Goal: Task Accomplishment & Management: Complete application form

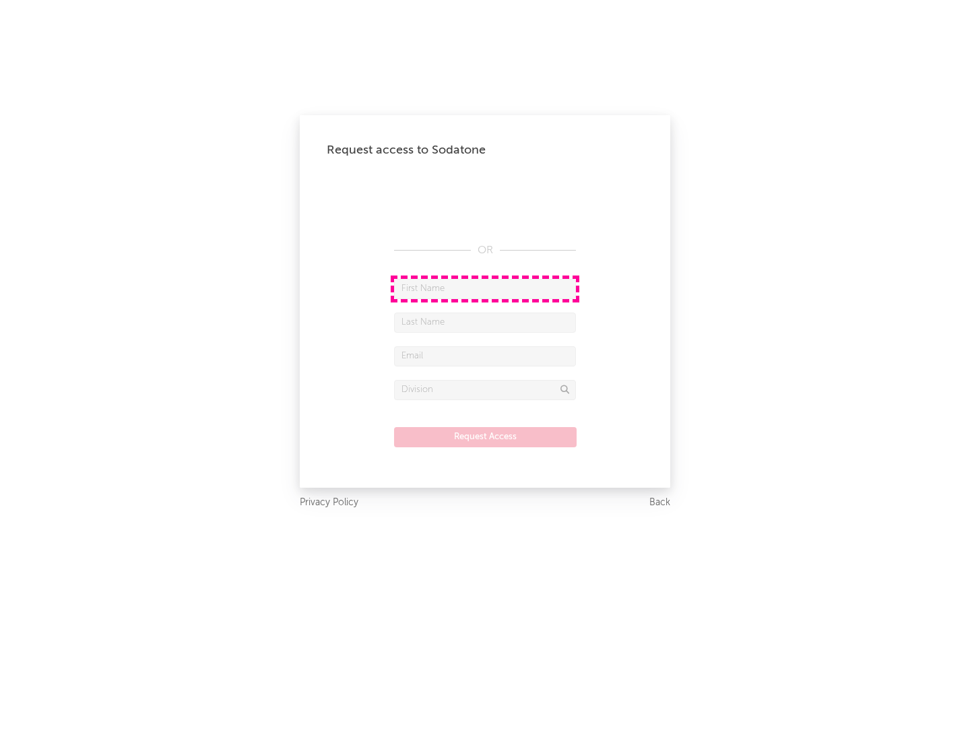
click at [485, 288] on input "text" at bounding box center [485, 289] width 182 height 20
type input "[PERSON_NAME]"
click at [485, 322] on input "text" at bounding box center [485, 323] width 182 height 20
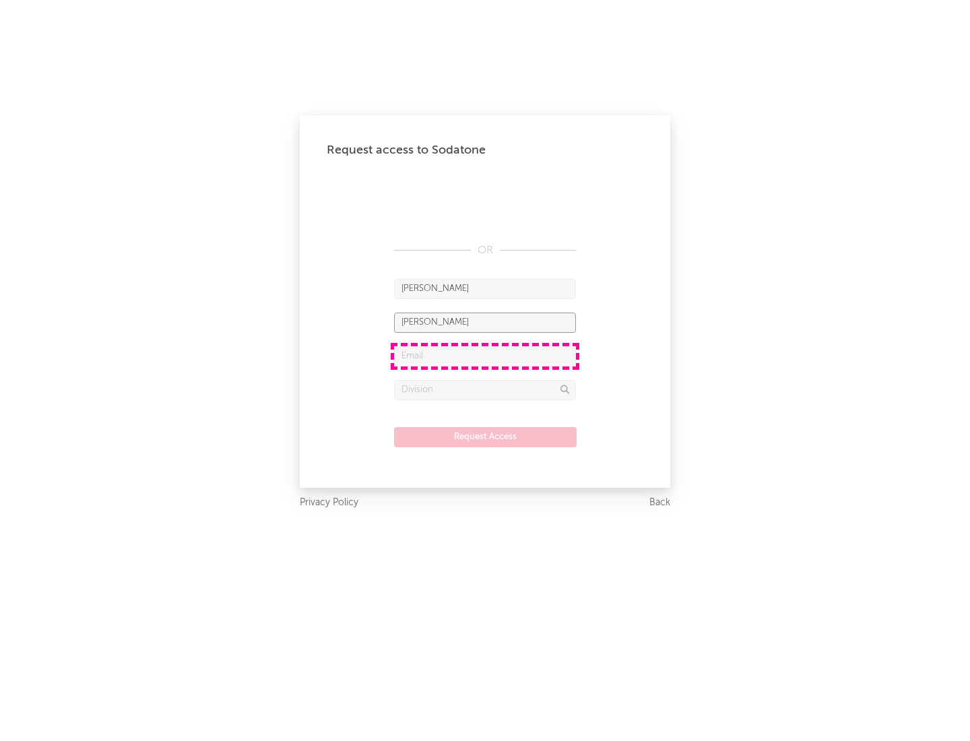
type input "[PERSON_NAME]"
click at [485, 356] on input "text" at bounding box center [485, 356] width 182 height 20
type input "[EMAIL_ADDRESS][DOMAIN_NAME]"
click at [485, 389] on input "text" at bounding box center [485, 390] width 182 height 20
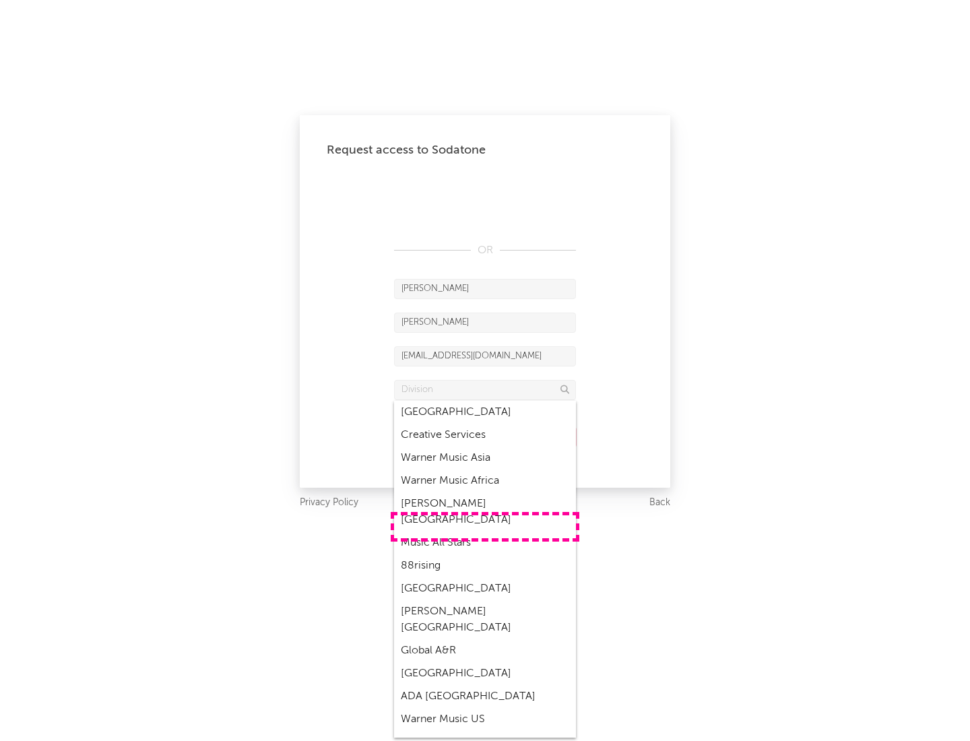
click at [485, 532] on div "Music All Stars" at bounding box center [485, 543] width 182 height 23
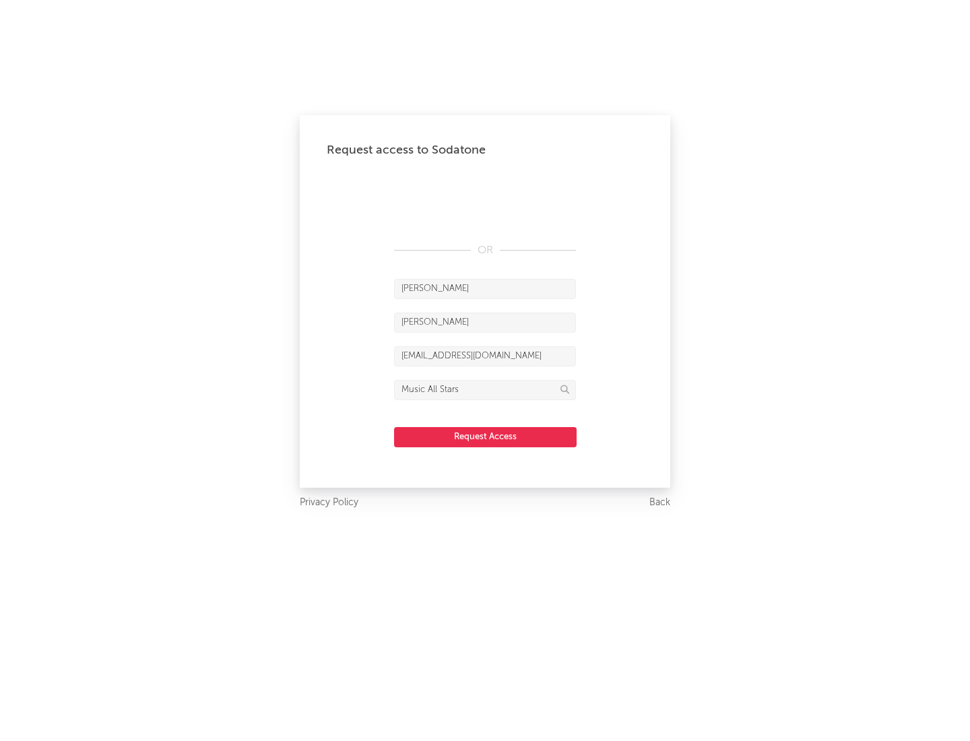
type input "Music All Stars"
click at [485, 437] on button "Request Access" at bounding box center [485, 437] width 183 height 20
